Goal: Task Accomplishment & Management: Use online tool/utility

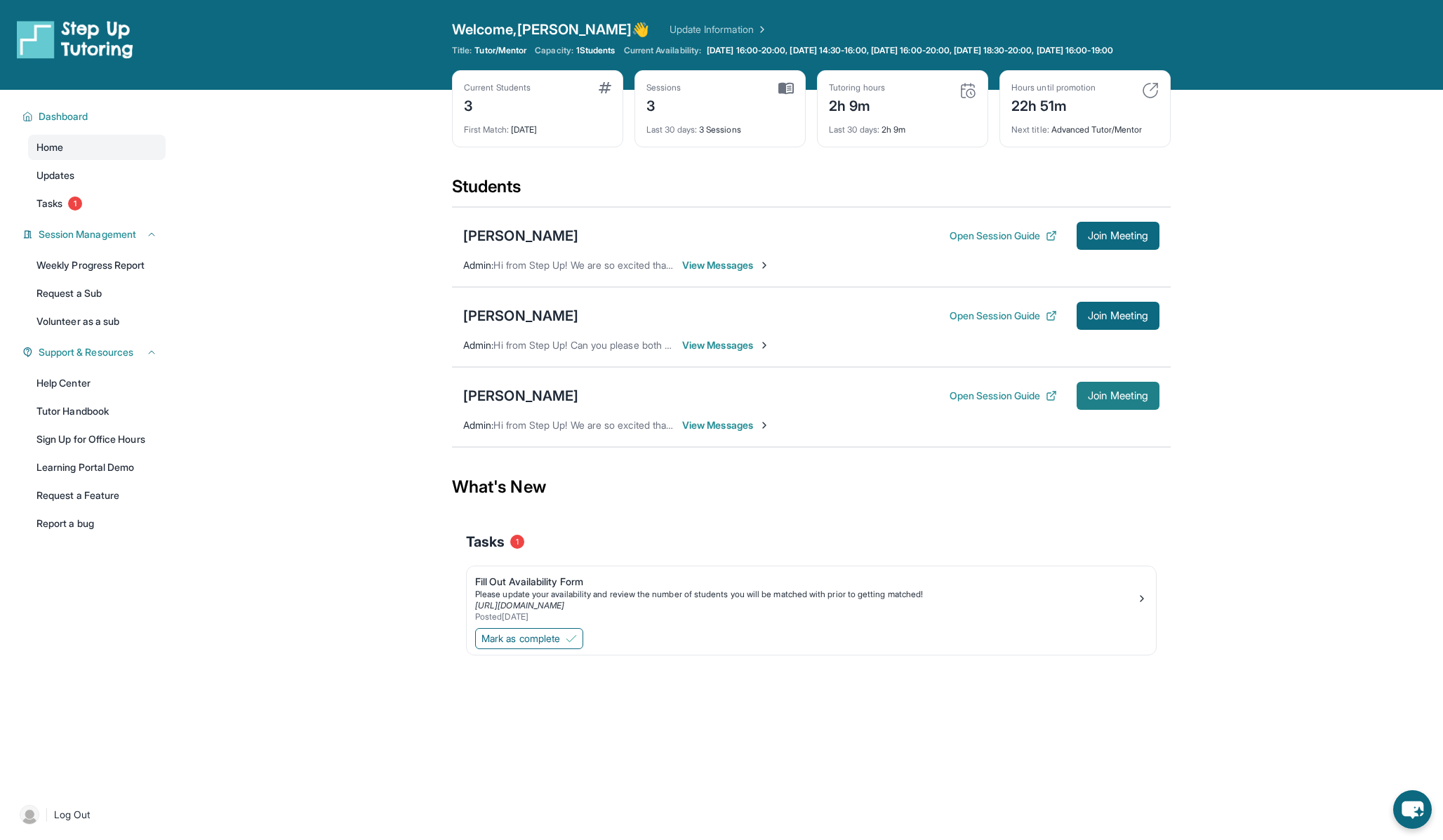
click at [1103, 400] on span "Join Meeting" at bounding box center [1119, 396] width 61 height 8
click at [982, 243] on button "Open Session Guide" at bounding box center [1003, 235] width 108 height 14
click at [971, 402] on button "Open Session Guide" at bounding box center [1003, 396] width 108 height 14
click at [518, 406] on div "[PERSON_NAME]" at bounding box center [520, 395] width 115 height 19
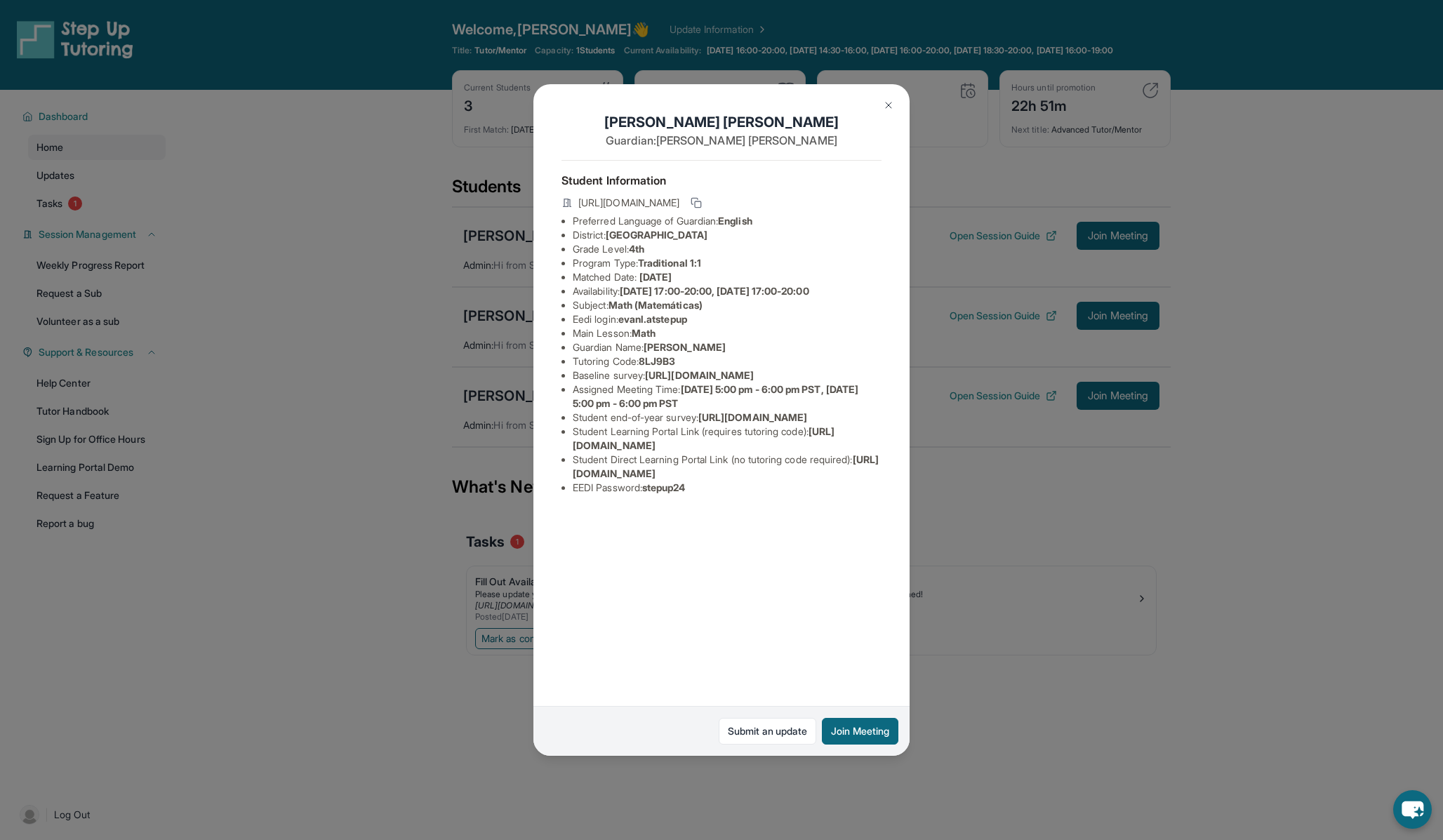
click at [889, 103] on img at bounding box center [888, 105] width 11 height 11
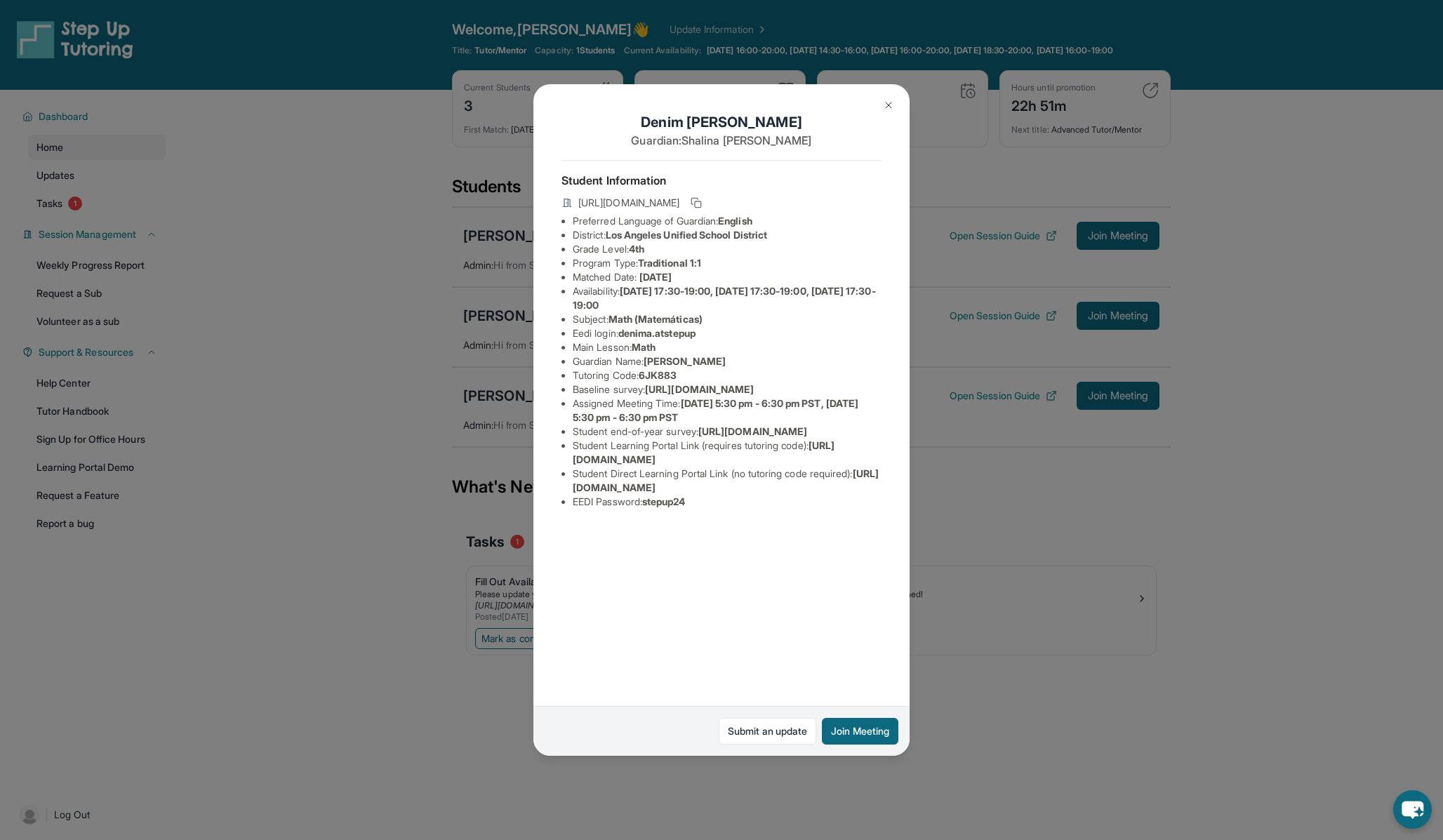
click at [387, 351] on div "[PERSON_NAME] Guardian: [PERSON_NAME] Student Information [URL][DOMAIN_NAME] Pr…" at bounding box center [721, 420] width 1443 height 840
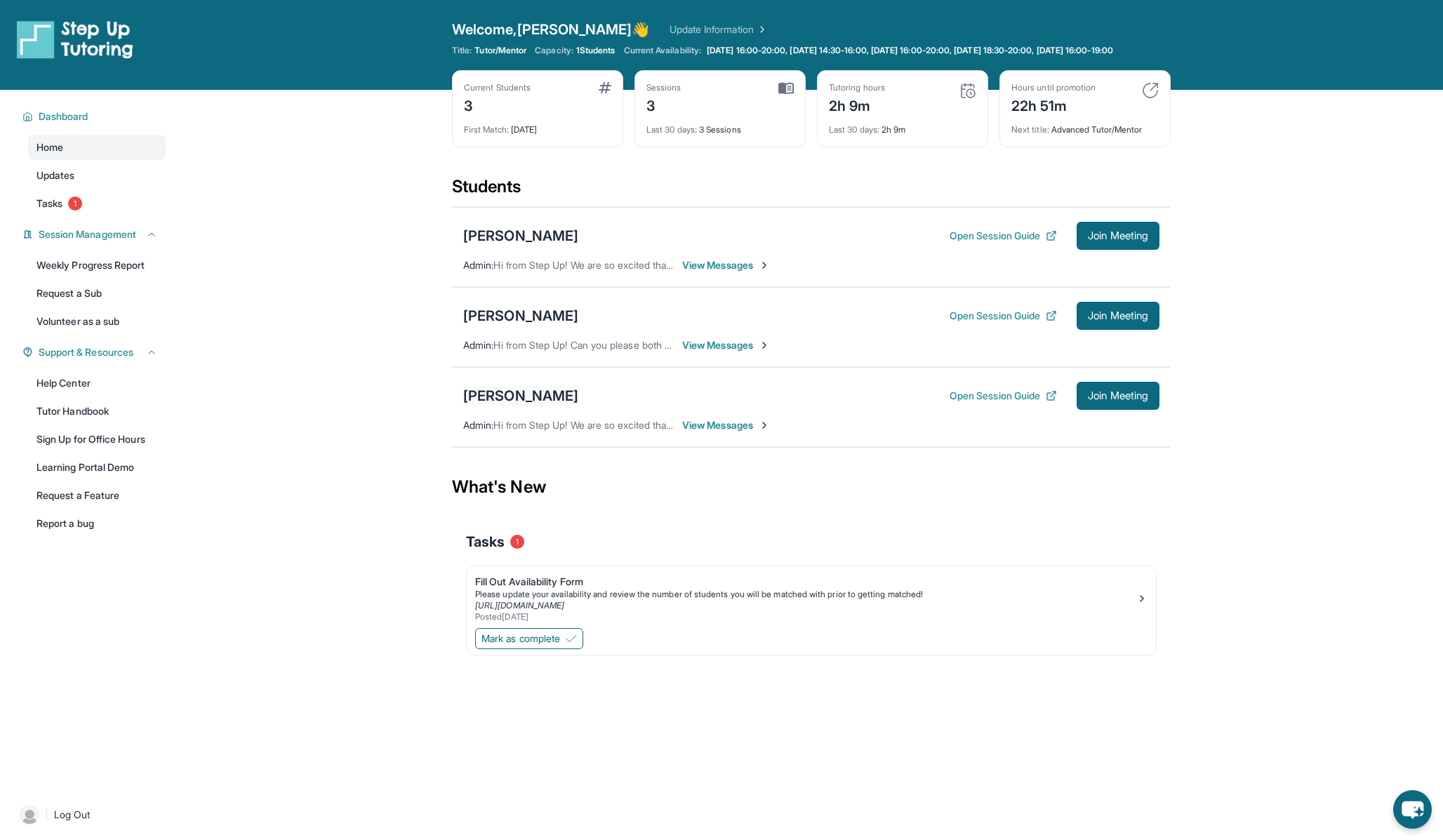
click at [491, 406] on div "[PERSON_NAME]" at bounding box center [520, 395] width 115 height 19
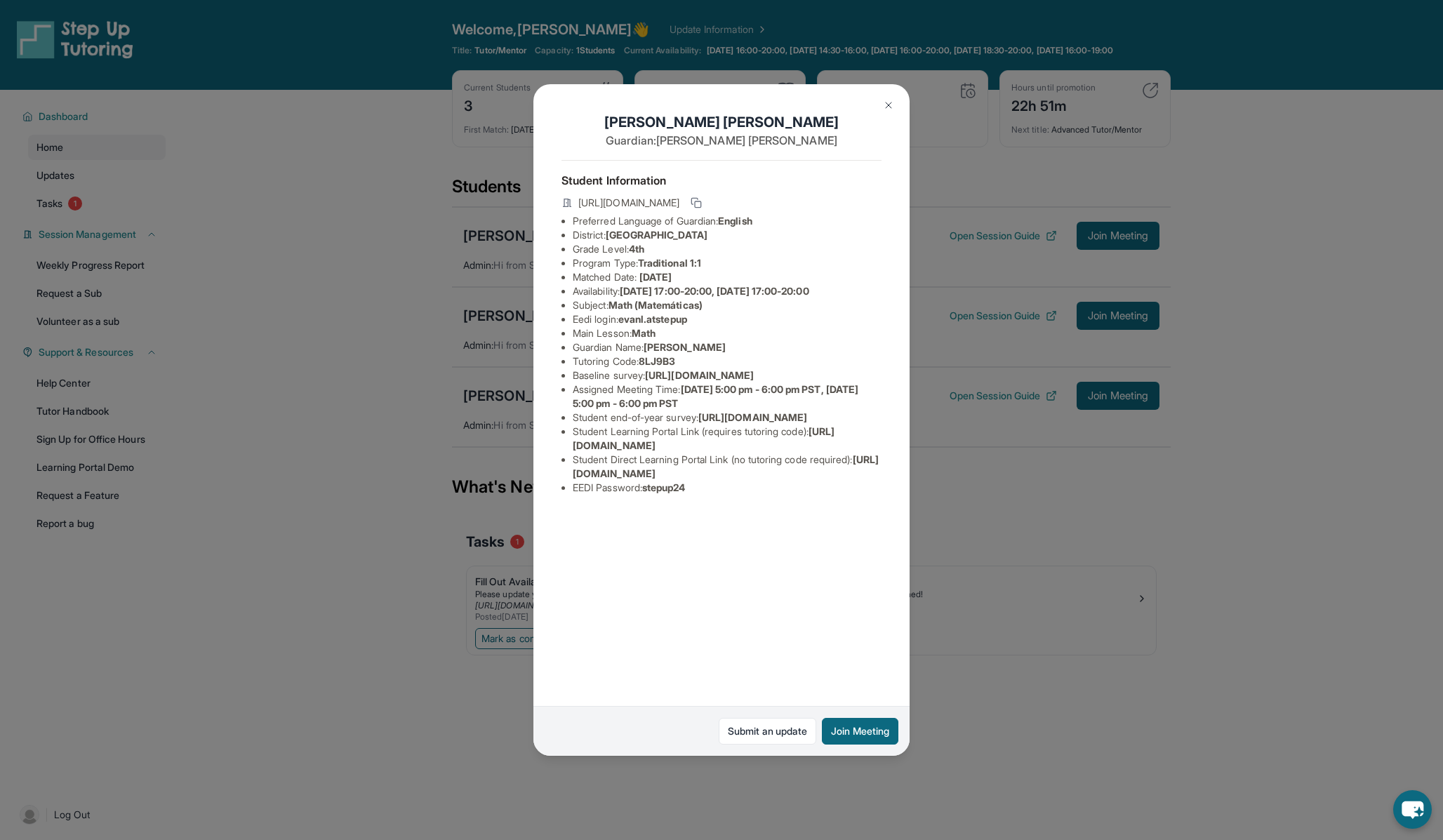
click at [653, 315] on span "evanl.atstepup" at bounding box center [653, 319] width 69 height 12
click at [633, 322] on span "evanl.atstepup" at bounding box center [653, 319] width 69 height 12
drag, startPoint x: 623, startPoint y: 318, endPoint x: 697, endPoint y: 320, distance: 74.0
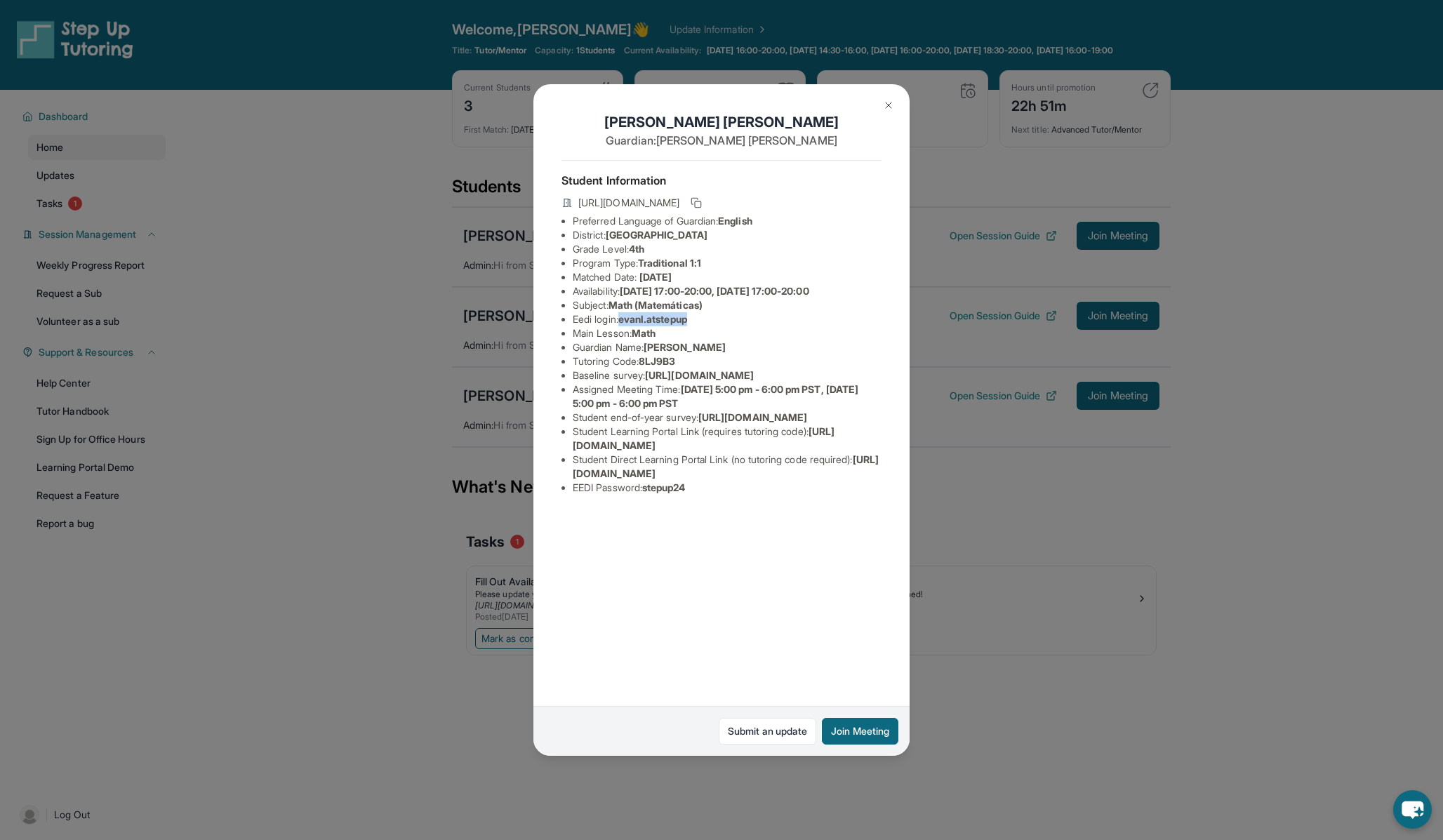
click at [697, 320] on li "Eedi login : evanl.atstepup" at bounding box center [728, 319] width 309 height 14
copy span "evanl.atstepup"
